Goal: Navigation & Orientation: Find specific page/section

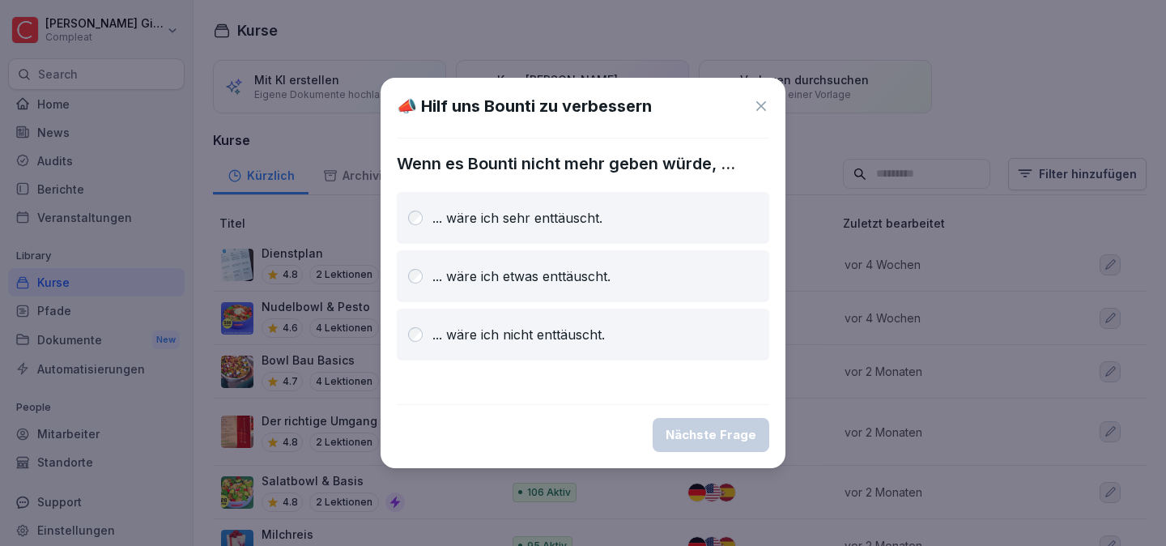
click at [765, 108] on icon at bounding box center [761, 106] width 16 height 16
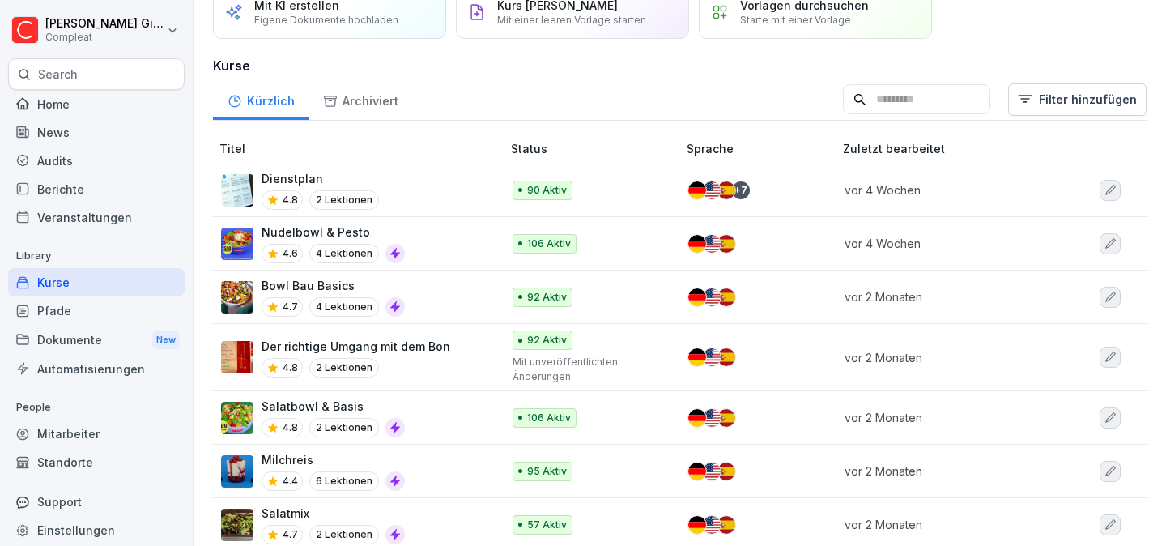
scroll to position [112, 0]
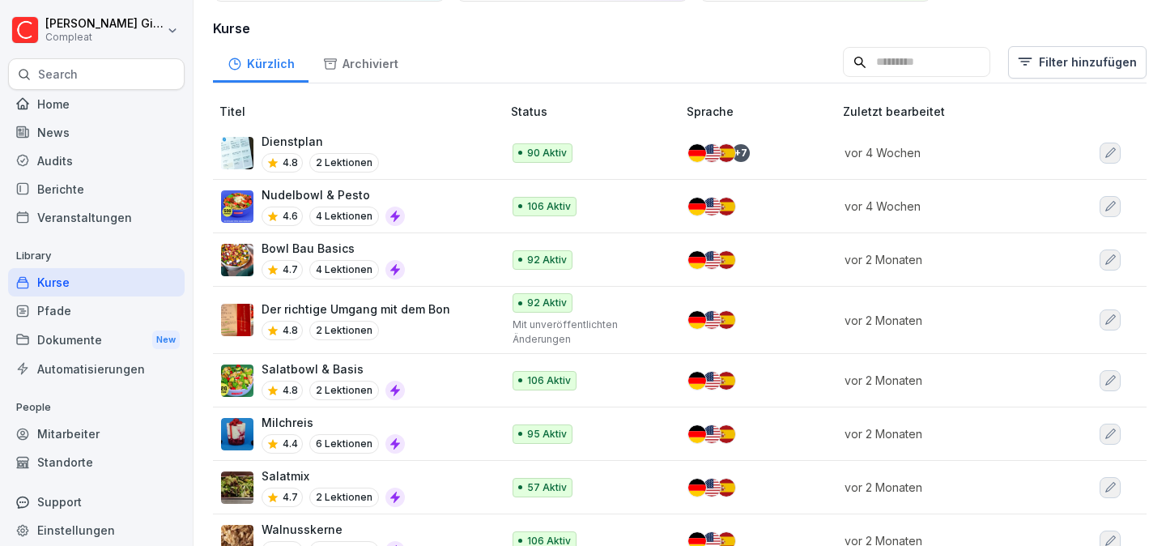
click at [157, 442] on div "Mitarbeiter" at bounding box center [96, 434] width 177 height 28
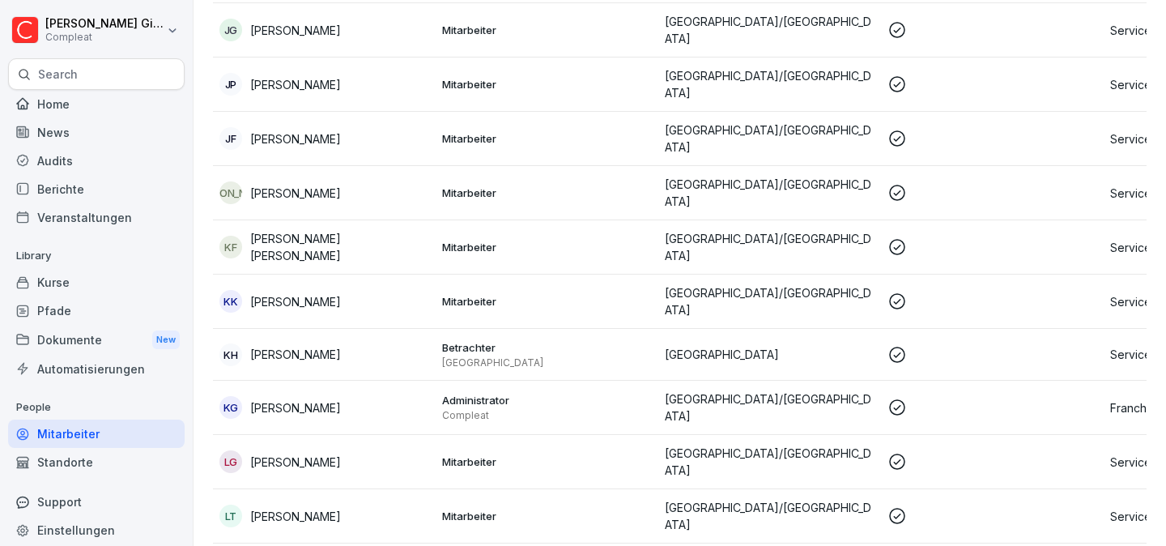
scroll to position [2624, 0]
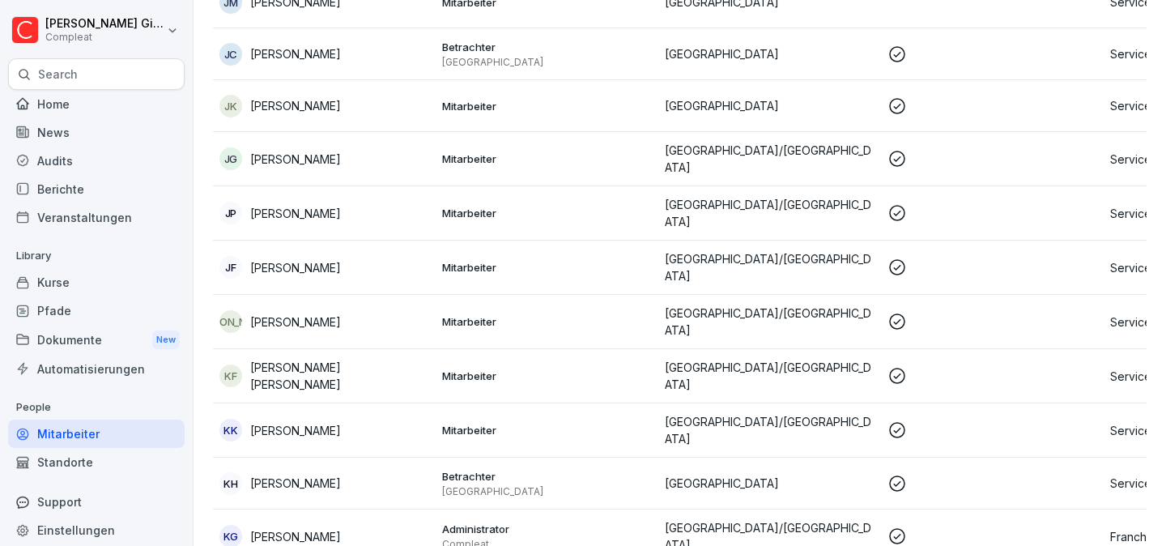
click at [98, 467] on div "Standorte" at bounding box center [96, 462] width 177 height 28
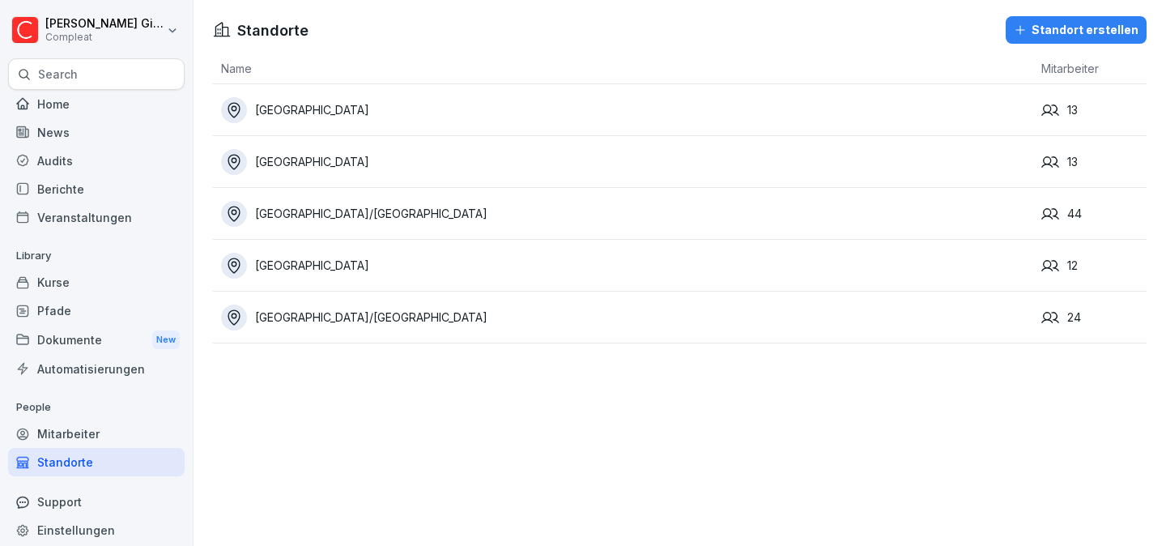
click at [130, 443] on div "Mitarbeiter" at bounding box center [96, 434] width 177 height 28
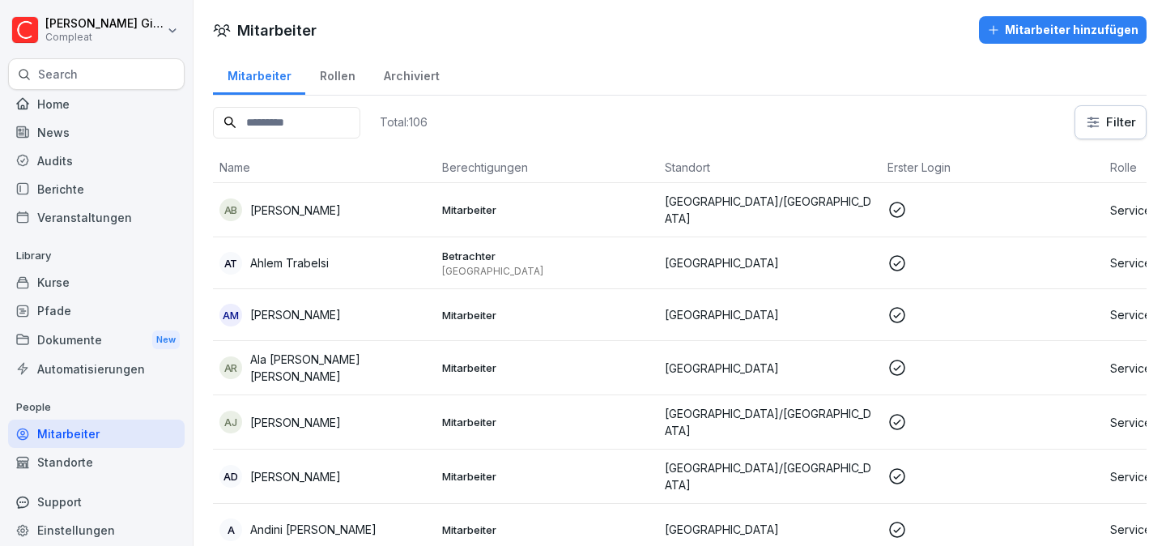
click at [326, 71] on div "Rollen" at bounding box center [337, 73] width 64 height 41
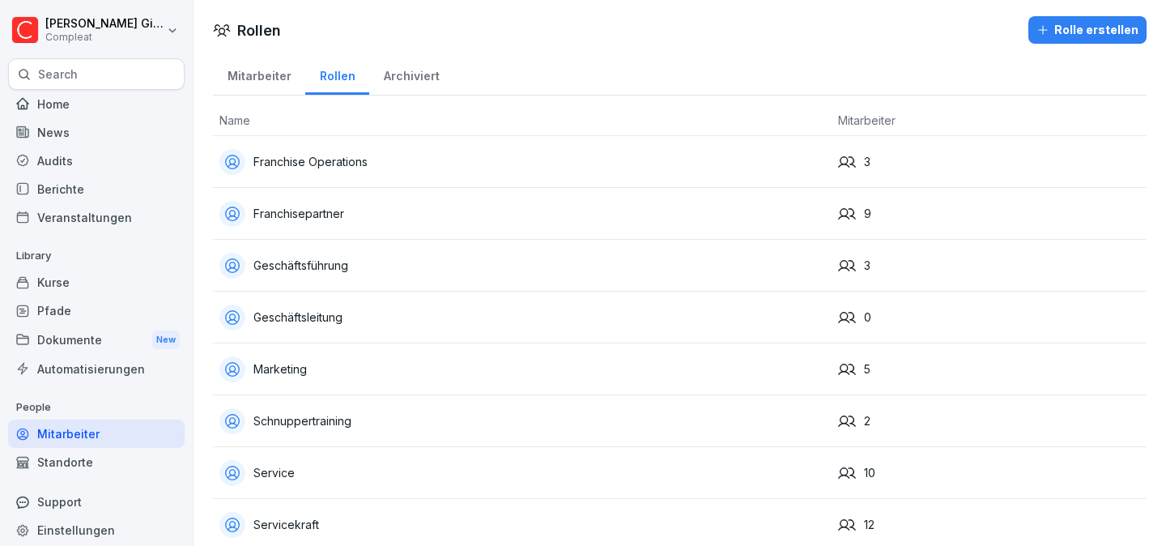
click at [388, 66] on div "Archiviert" at bounding box center [411, 73] width 84 height 41
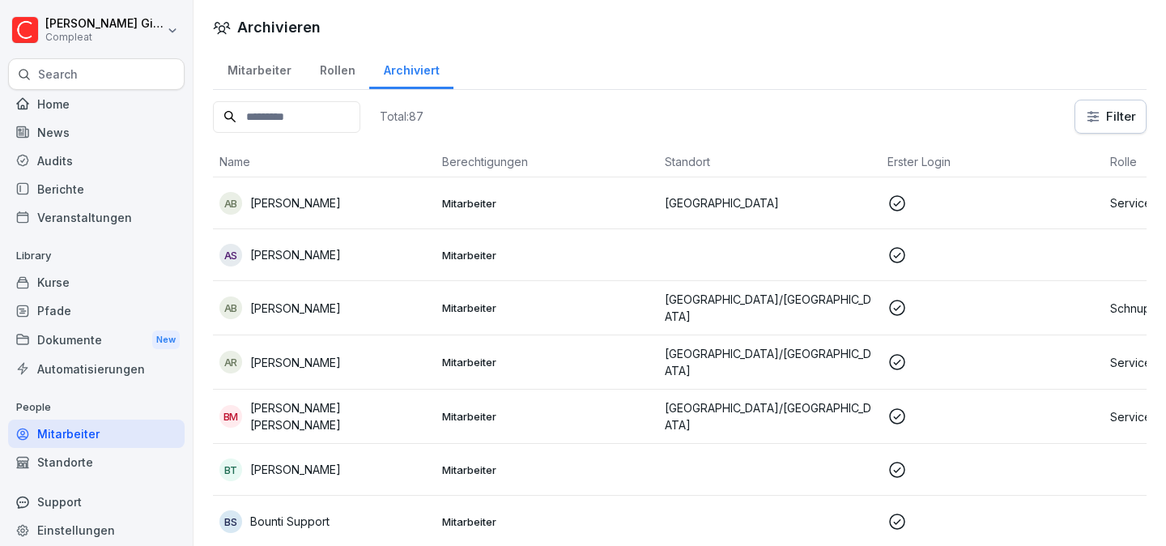
click at [266, 70] on div "Mitarbeiter" at bounding box center [259, 68] width 92 height 41
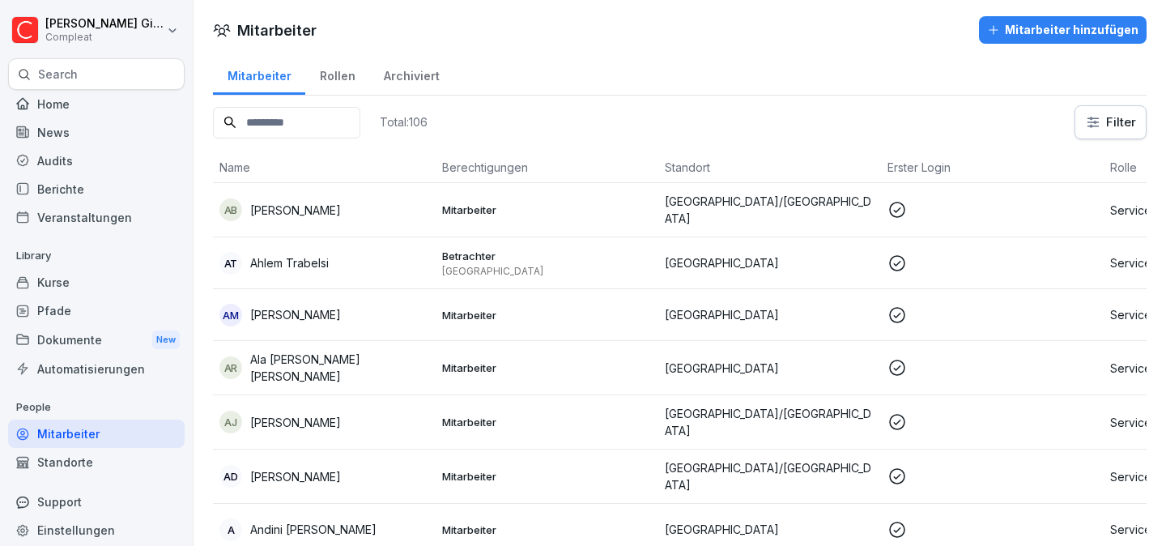
click at [126, 100] on div "Home" at bounding box center [96, 104] width 177 height 28
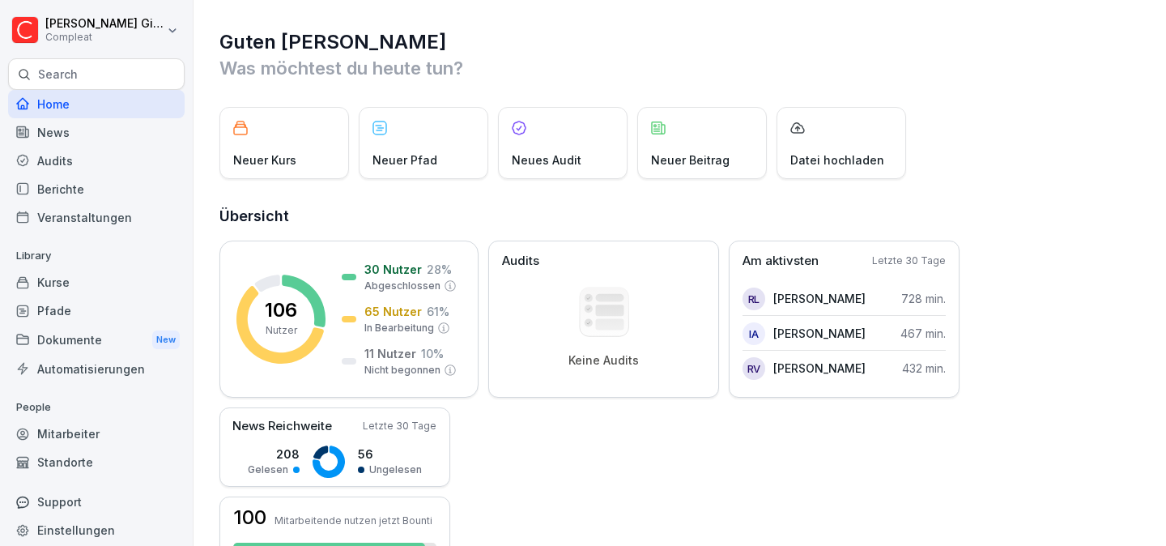
click at [88, 293] on div "Kurse" at bounding box center [96, 282] width 177 height 28
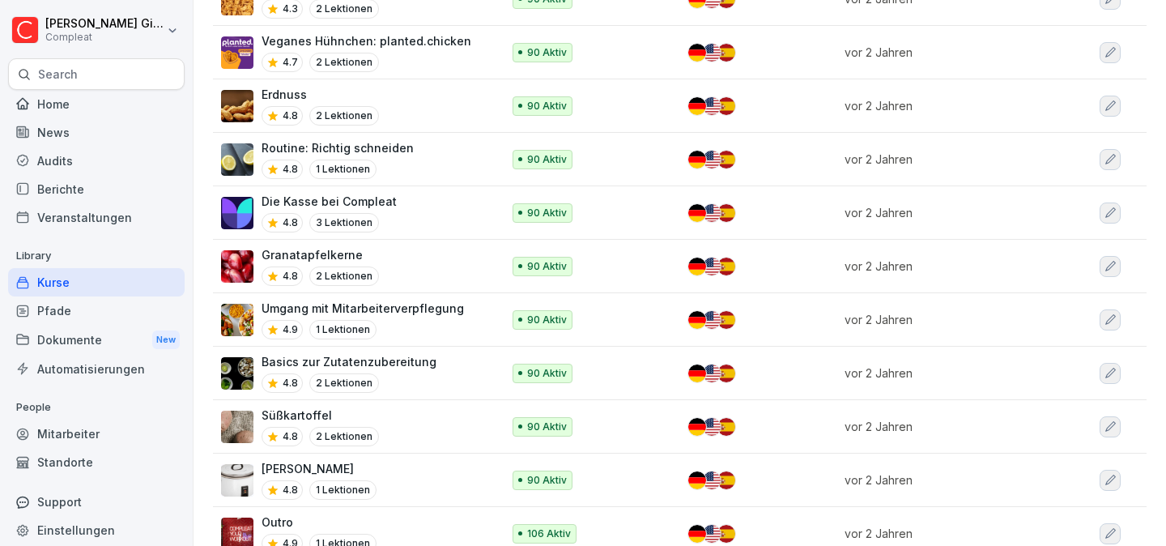
scroll to position [2947, 0]
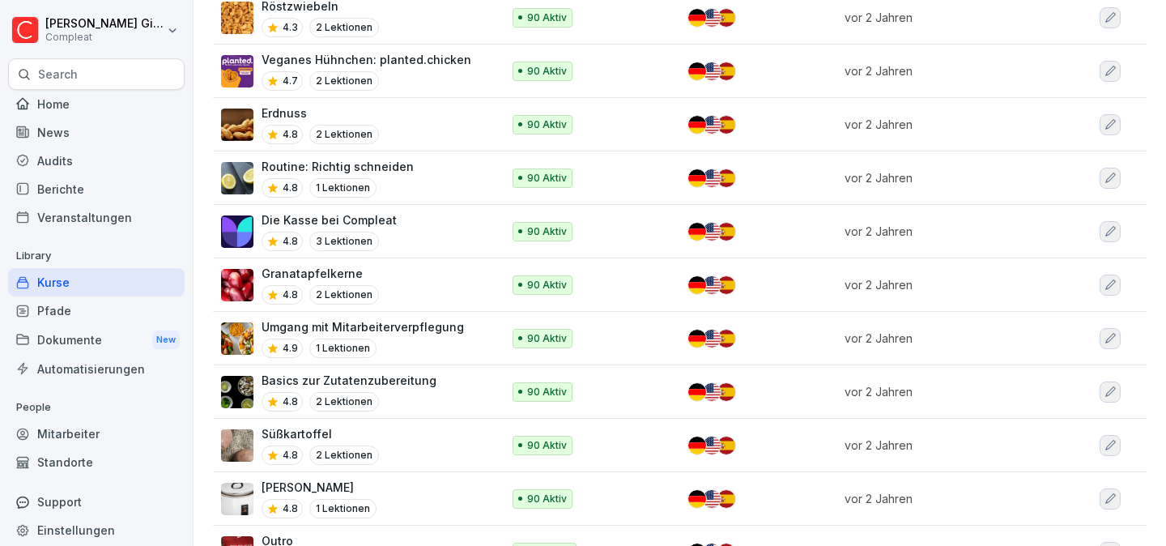
click at [415, 211] on div "Die Kasse bei Compleat 4.8 3 Lektionen" at bounding box center [353, 231] width 264 height 40
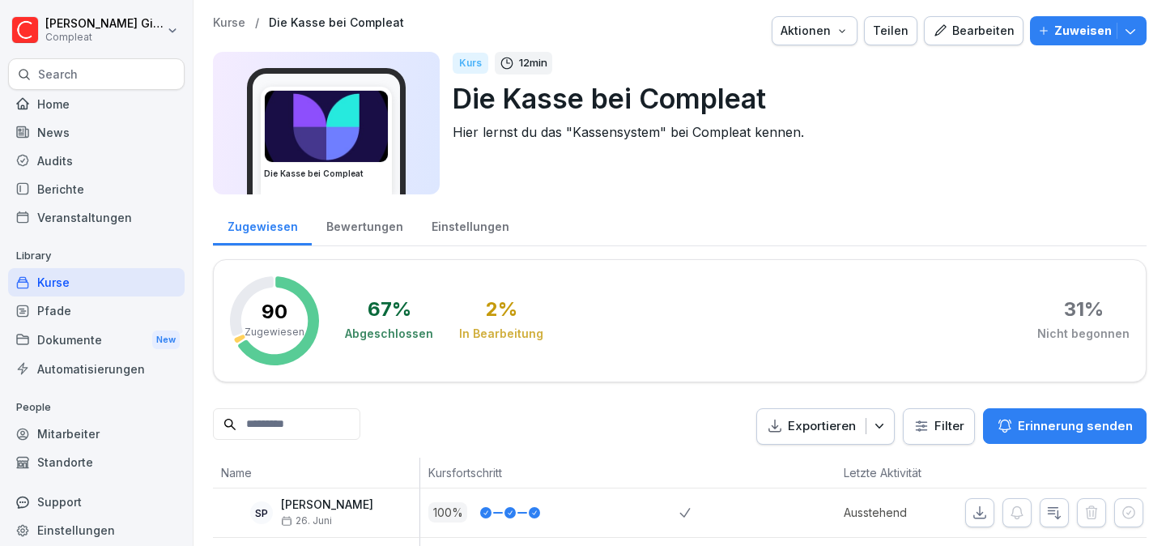
click at [456, 236] on div "Einstellungen" at bounding box center [470, 224] width 106 height 41
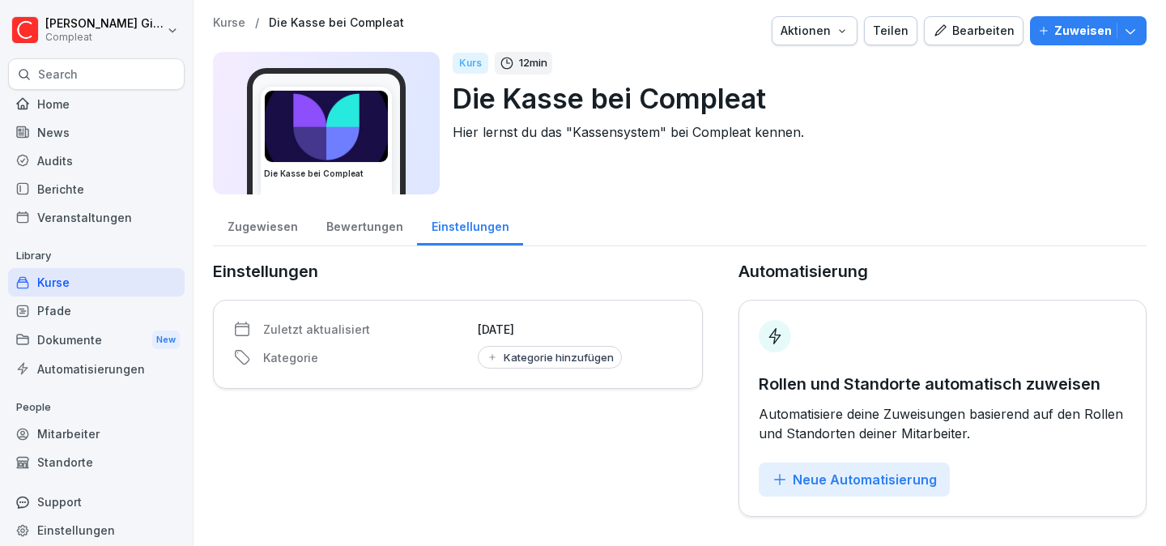
click at [312, 232] on div "Bewertungen" at bounding box center [364, 224] width 105 height 41
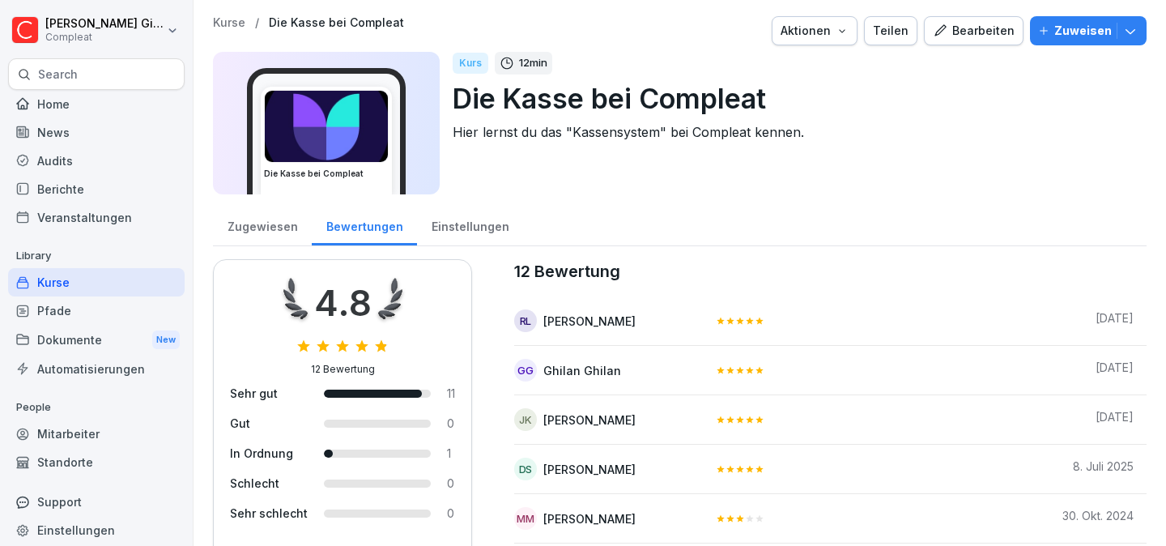
click at [381, 223] on div "Bewertungen" at bounding box center [364, 224] width 105 height 41
click at [262, 212] on div "Zugewiesen" at bounding box center [262, 224] width 99 height 41
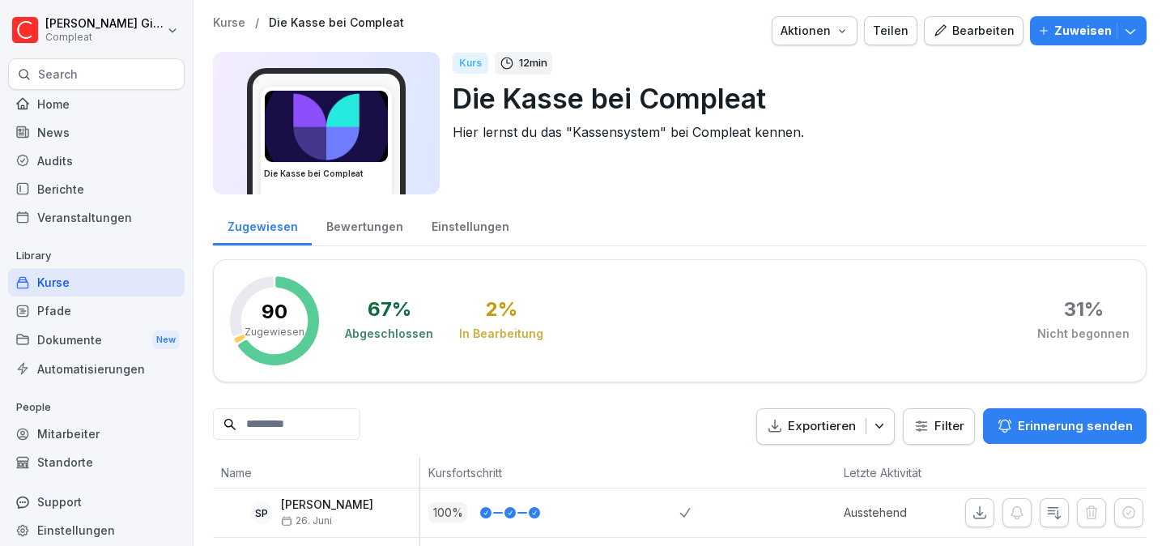
click at [961, 40] on button "Bearbeiten" at bounding box center [974, 30] width 100 height 29
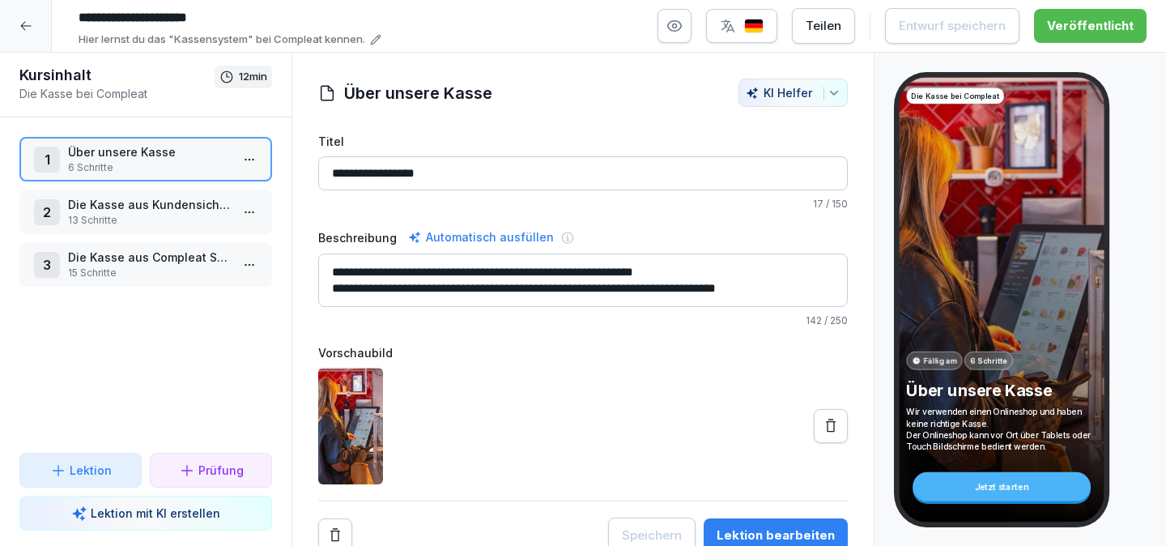
click at [28, 17] on div at bounding box center [26, 26] width 52 height 52
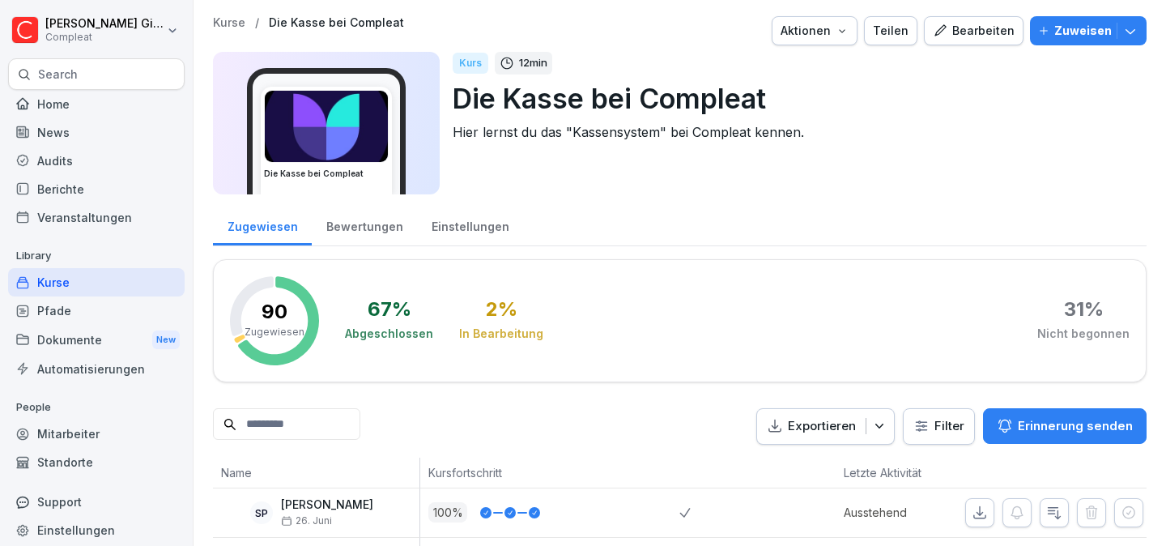
click at [647, 177] on div "Kurs 12 min Die Kasse bei Compleat Hier lernst du das "Kassensystem" bei Comple…" at bounding box center [793, 123] width 681 height 143
